Goal: Information Seeking & Learning: Check status

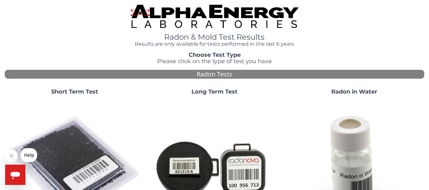
click at [70, 92] on strong "Short Term Test" at bounding box center [74, 91] width 47 height 7
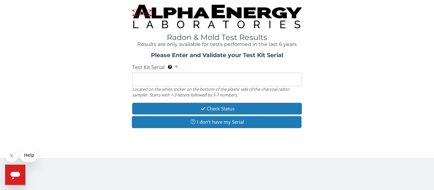
click at [173, 81] on input "Test Kit Serial Located on the white sticker on the bottom of the plastic side …" at bounding box center [217, 80] width 170 height 14
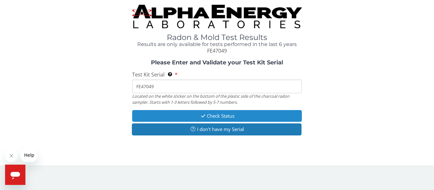
click at [213, 114] on button "Check Status" at bounding box center [217, 116] width 170 height 12
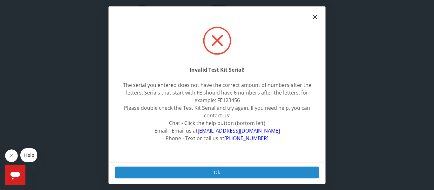
click at [221, 171] on button "Ok" at bounding box center [217, 173] width 204 height 12
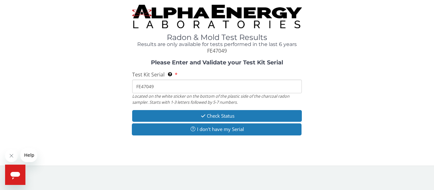
click at [179, 88] on input "FE47049" at bounding box center [217, 87] width 170 height 14
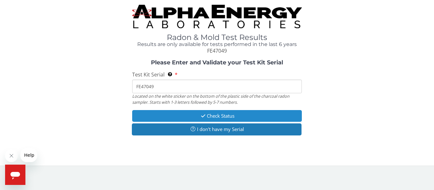
click at [209, 113] on button "Check Status" at bounding box center [217, 116] width 170 height 12
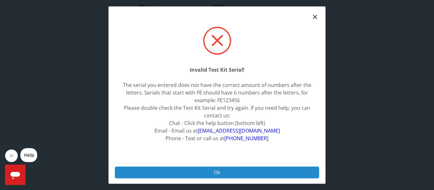
click at [217, 172] on button "Ok" at bounding box center [217, 173] width 204 height 12
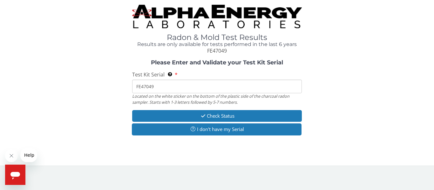
click at [173, 88] on input "FE47049" at bounding box center [217, 87] width 170 height 14
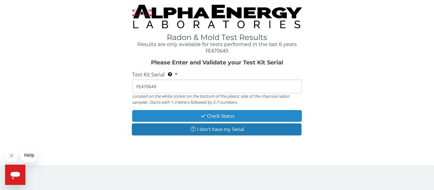
type input "FE470649"
click at [209, 115] on button "Check Status" at bounding box center [217, 116] width 170 height 12
